Goal: Task Accomplishment & Management: Use online tool/utility

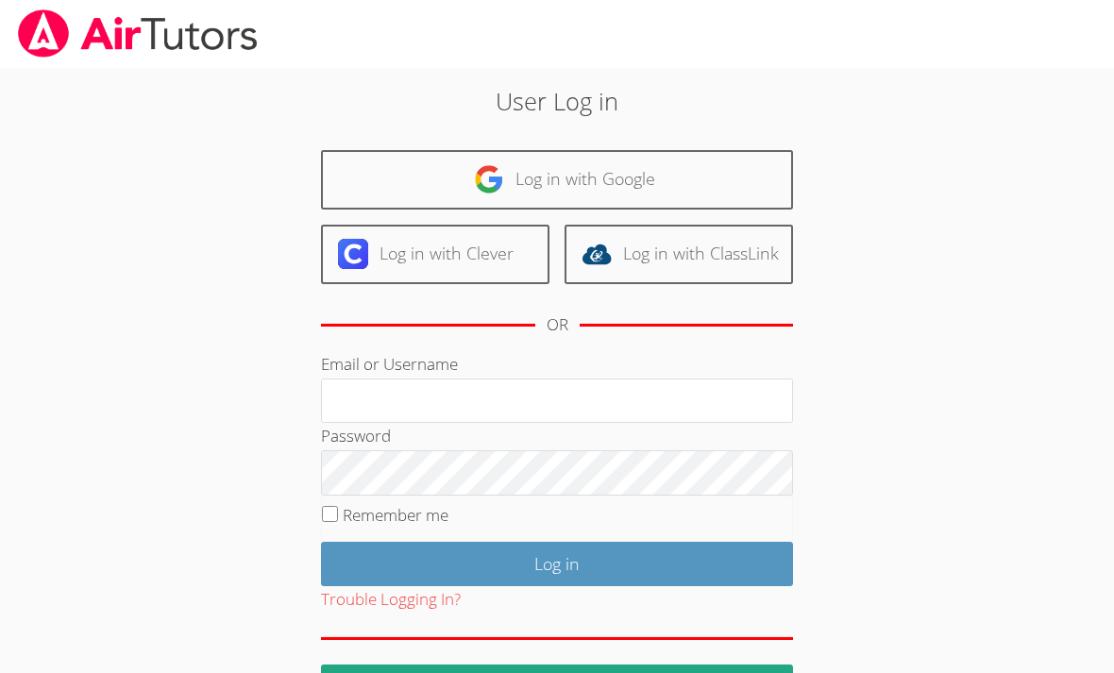
click at [643, 182] on link "Log in with Google" at bounding box center [557, 179] width 472 height 59
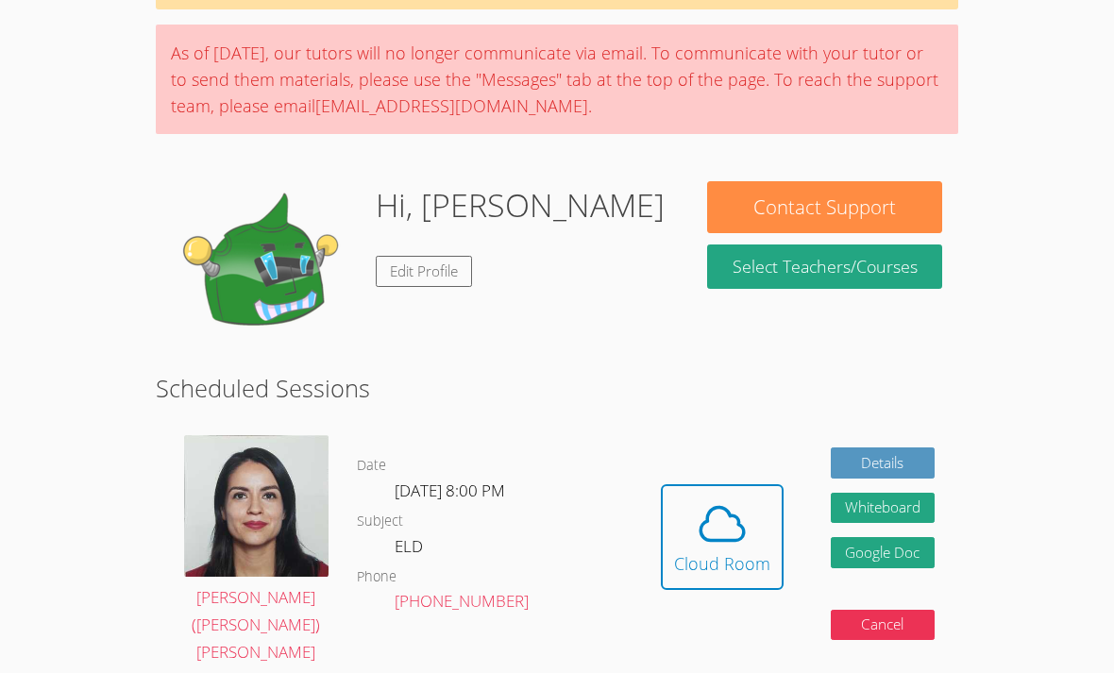
scroll to position [125, 0]
click at [705, 440] on div "Hidden Cloud Room Details Whiteboard Hidden Google Doc Cancel" at bounding box center [797, 551] width 321 height 260
click at [715, 523] on icon at bounding box center [721, 523] width 43 height 33
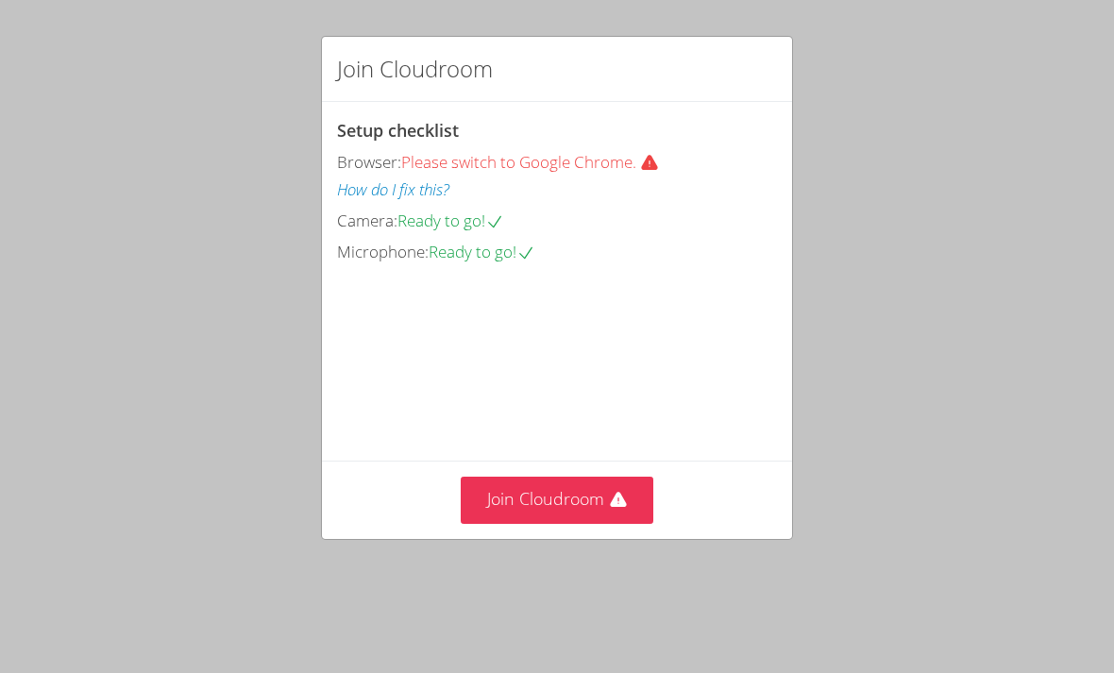
click at [605, 523] on button "Join Cloudroom" at bounding box center [558, 500] width 194 height 46
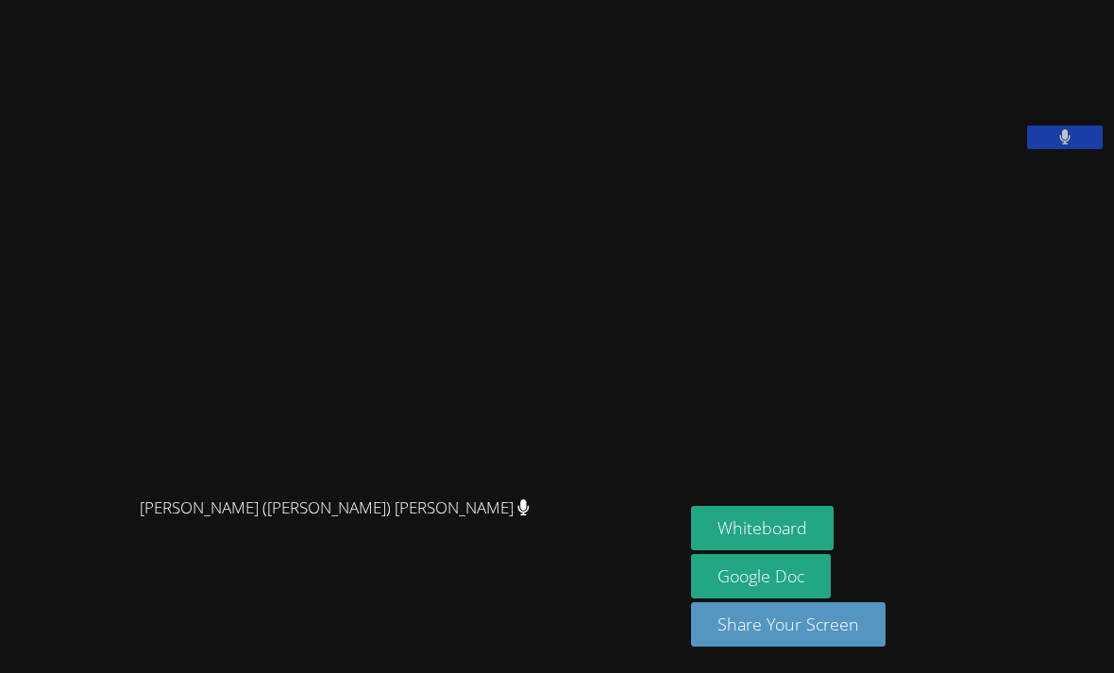
click at [683, 564] on aside "[PERSON_NAME] Whiteboard Google Doc Share Your Screen" at bounding box center [898, 336] width 430 height 673
click at [691, 550] on button "Whiteboard" at bounding box center [762, 528] width 143 height 44
